Goal: Task Accomplishment & Management: Manage account settings

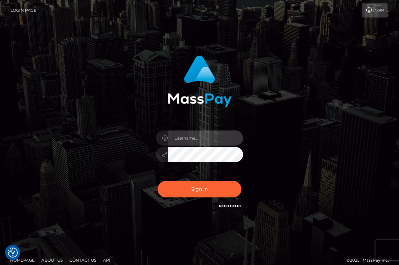
click at [191, 142] on input "text" at bounding box center [205, 138] width 75 height 15
type input "misstrixiefox@hotmail.com"
click at [157, 181] on button "Sign in" at bounding box center [199, 189] width 84 height 16
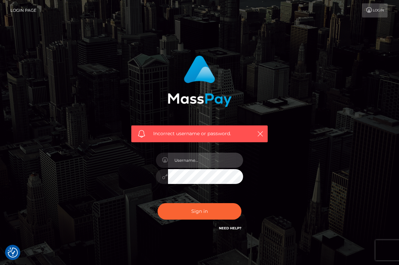
click at [222, 163] on input "text" at bounding box center [205, 160] width 75 height 15
type input "[EMAIL_ADDRESS][DOMAIN_NAME]"
click at [157, 203] on button "Sign in" at bounding box center [199, 211] width 84 height 16
click at [197, 154] on input "text" at bounding box center [205, 160] width 75 height 15
type input "misstrixiefox"
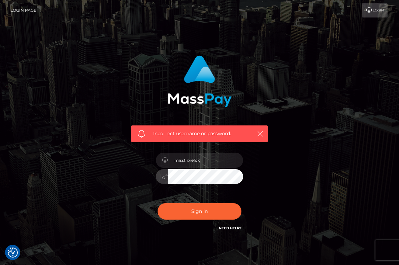
click at [157, 203] on button "Sign in" at bounding box center [199, 211] width 84 height 16
click at [202, 161] on input "text" at bounding box center [205, 160] width 75 height 15
type input "misstrixiefox"
click at [157, 203] on button "Sign in" at bounding box center [199, 211] width 84 height 16
click at [186, 155] on input "text" at bounding box center [205, 160] width 75 height 15
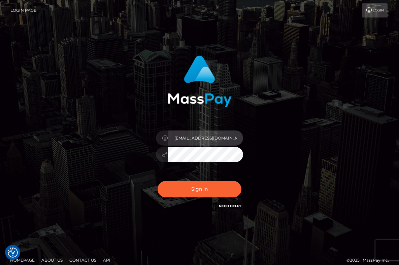
click at [213, 135] on input "misstrixiefox@hotmail.com" at bounding box center [205, 138] width 75 height 15
type input "misstrixiefox"
click at [157, 181] on button "Sign in" at bounding box center [199, 189] width 84 height 16
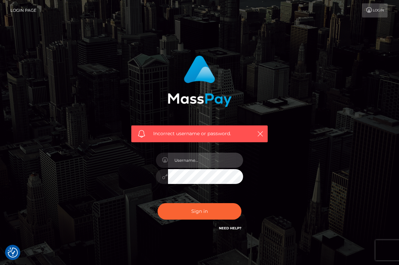
click at [207, 160] on input "text" at bounding box center [205, 160] width 75 height 15
type input "misstrixiefox"
click at [157, 203] on button "Sign in" at bounding box center [199, 211] width 84 height 16
click at [208, 162] on input "text" at bounding box center [205, 160] width 75 height 15
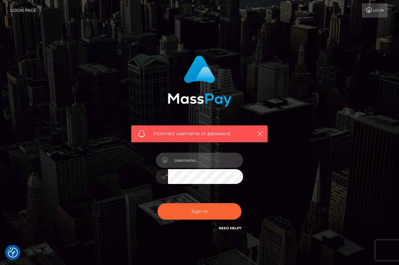
type input "[EMAIL_ADDRESS][DOMAIN_NAME]"
click at [157, 203] on button "Sign in" at bounding box center [199, 211] width 84 height 16
click at [201, 156] on input "text" at bounding box center [205, 160] width 75 height 15
type input "[EMAIL_ADDRESS][DOMAIN_NAME]"
click at [157, 203] on button "Sign in" at bounding box center [199, 211] width 84 height 16
